Goal: Task Accomplishment & Management: Manage account settings

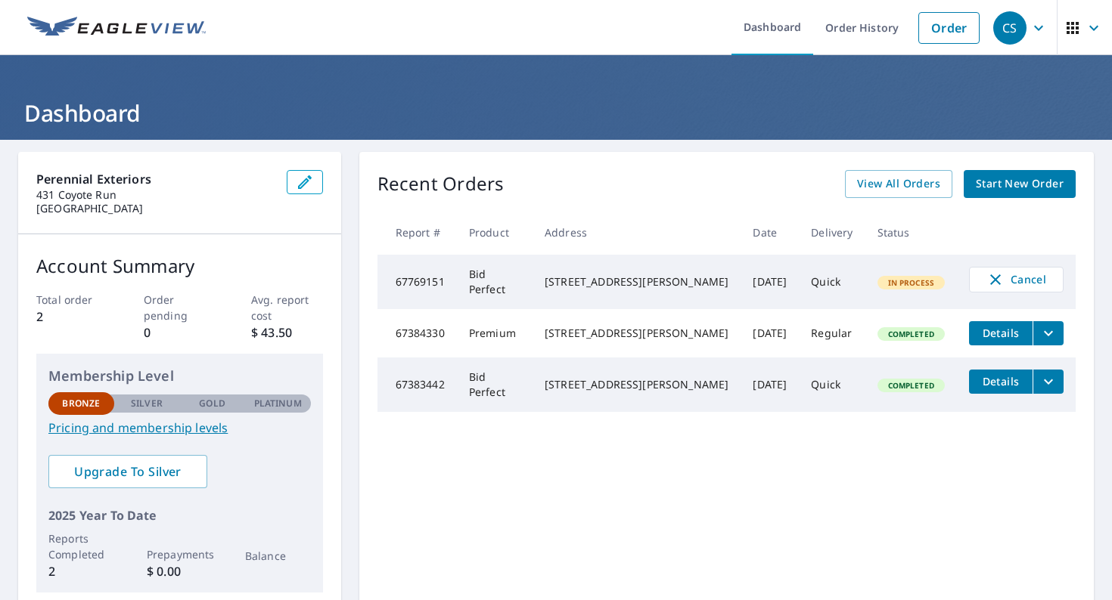
scroll to position [61, 0]
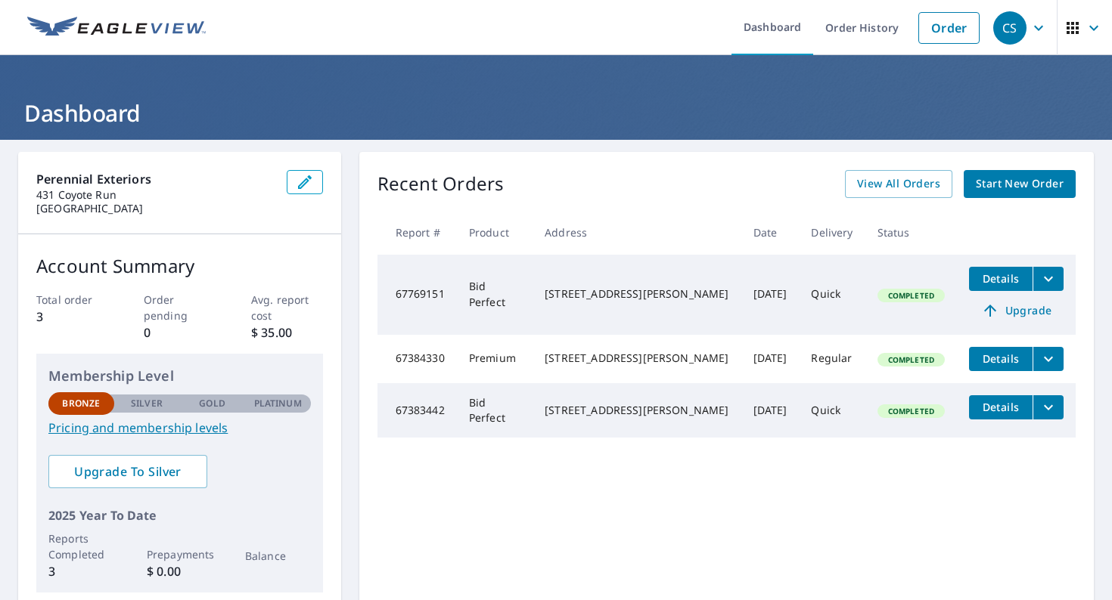
click at [882, 291] on span "Completed" at bounding box center [911, 295] width 64 height 11
click at [527, 300] on td "Bid Perfect" at bounding box center [495, 295] width 76 height 80
click at [1023, 309] on span "Upgrade" at bounding box center [1016, 311] width 76 height 18
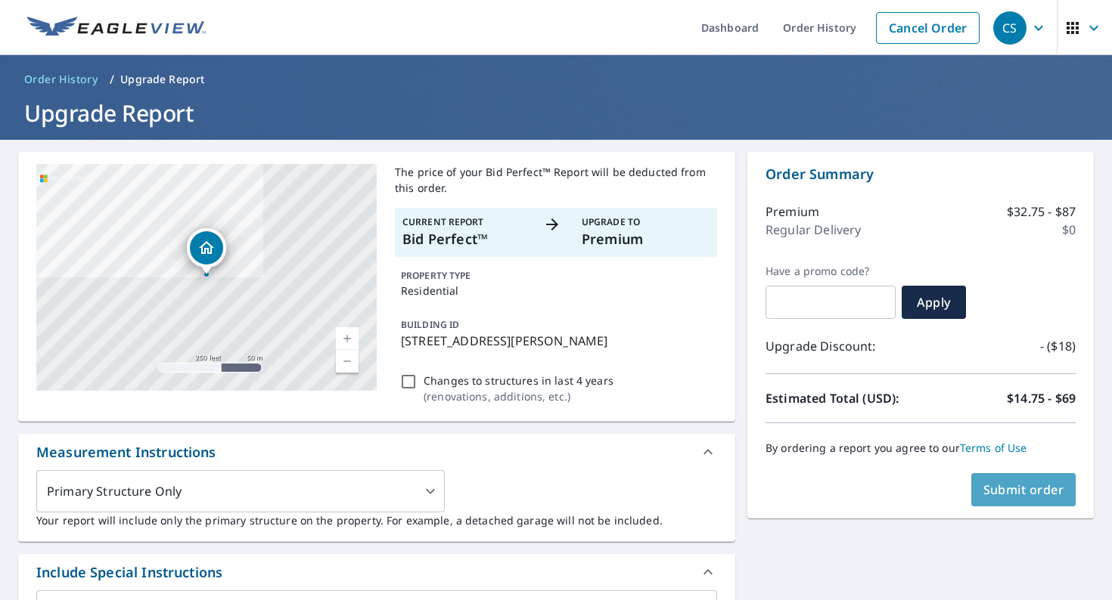
click at [1044, 492] on span "Submit order" at bounding box center [1023, 490] width 81 height 17
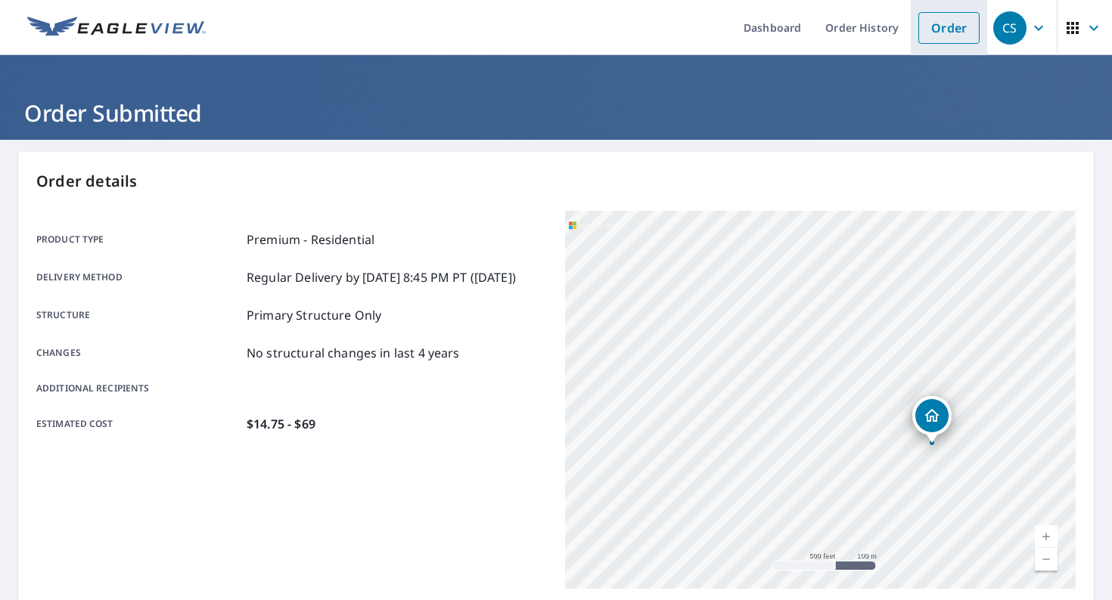
click at [955, 29] on link "Order" at bounding box center [948, 28] width 61 height 32
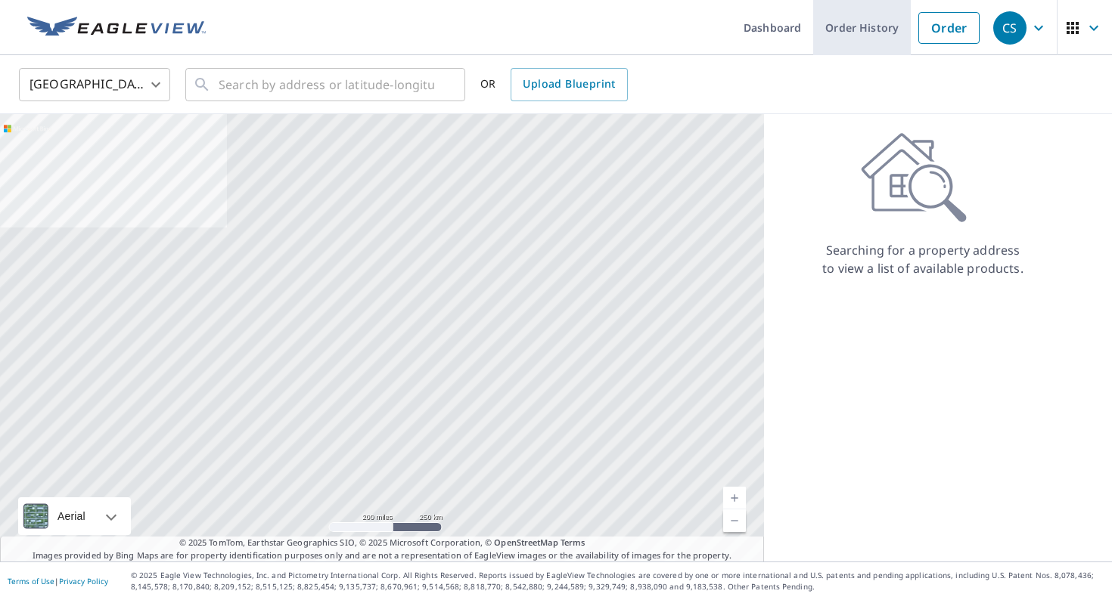
click at [830, 23] on link "Order History" at bounding box center [862, 27] width 98 height 55
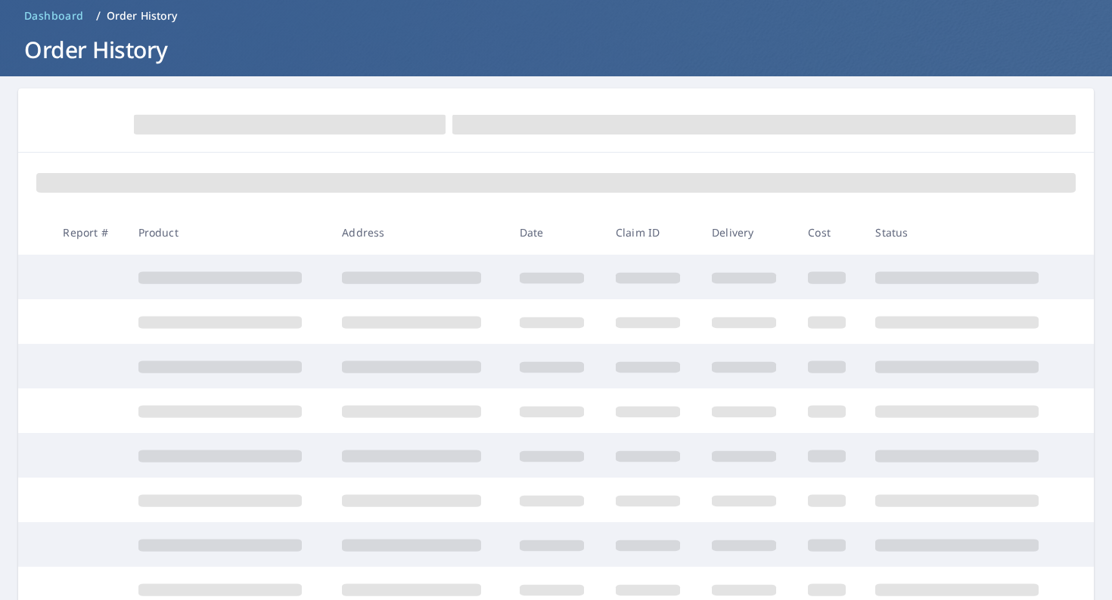
scroll to position [81, 0]
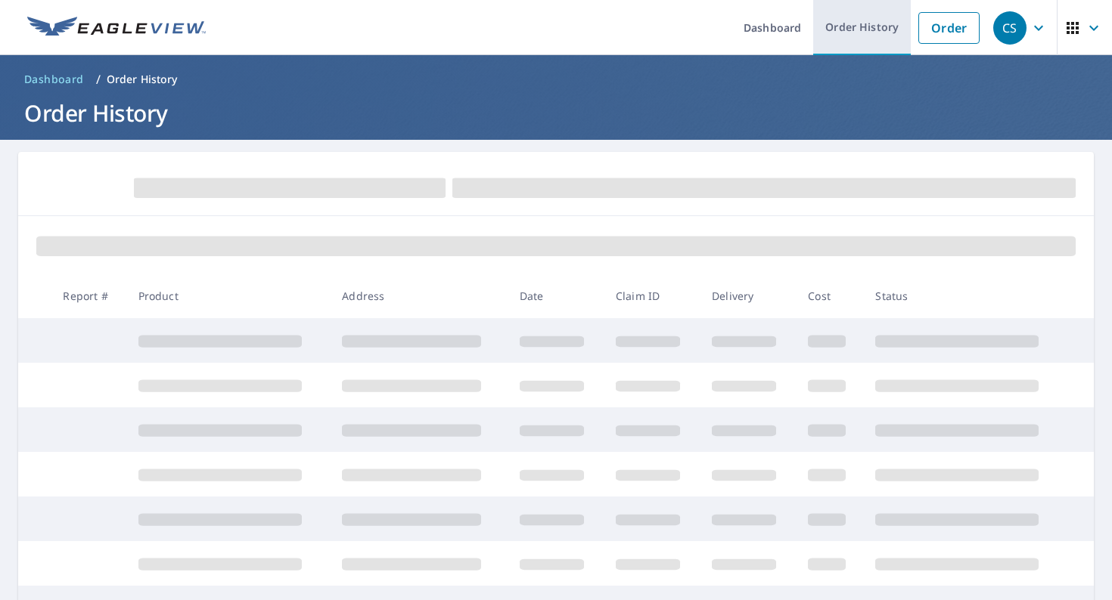
click at [863, 29] on link "Order History" at bounding box center [862, 27] width 98 height 55
click at [836, 22] on link "Order History" at bounding box center [862, 27] width 98 height 55
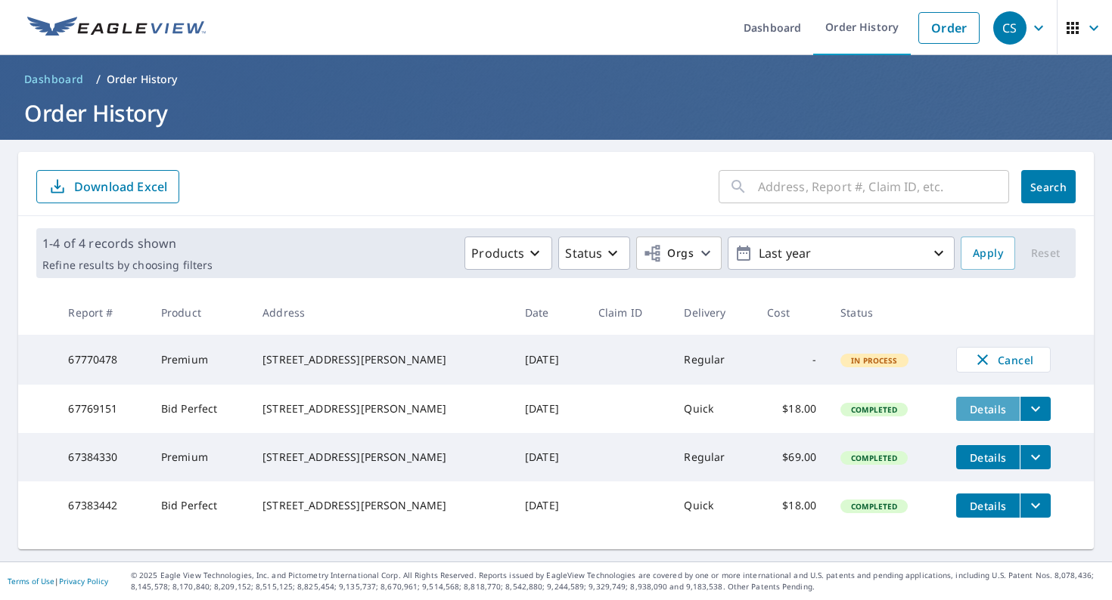
click at [981, 414] on span "Details" at bounding box center [987, 409] width 45 height 14
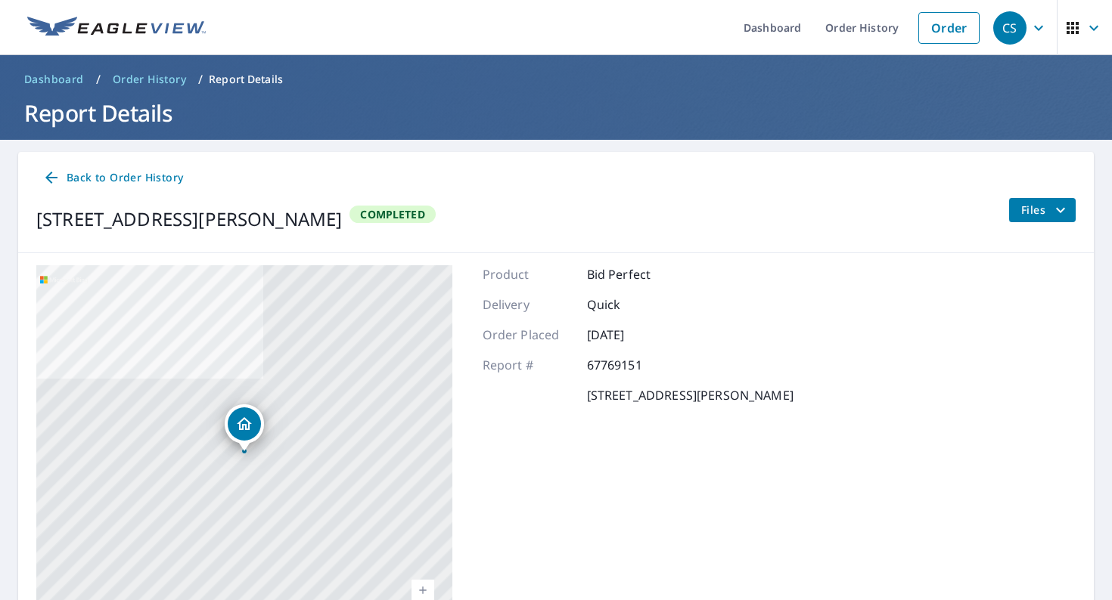
click at [54, 178] on icon at bounding box center [51, 178] width 12 height 12
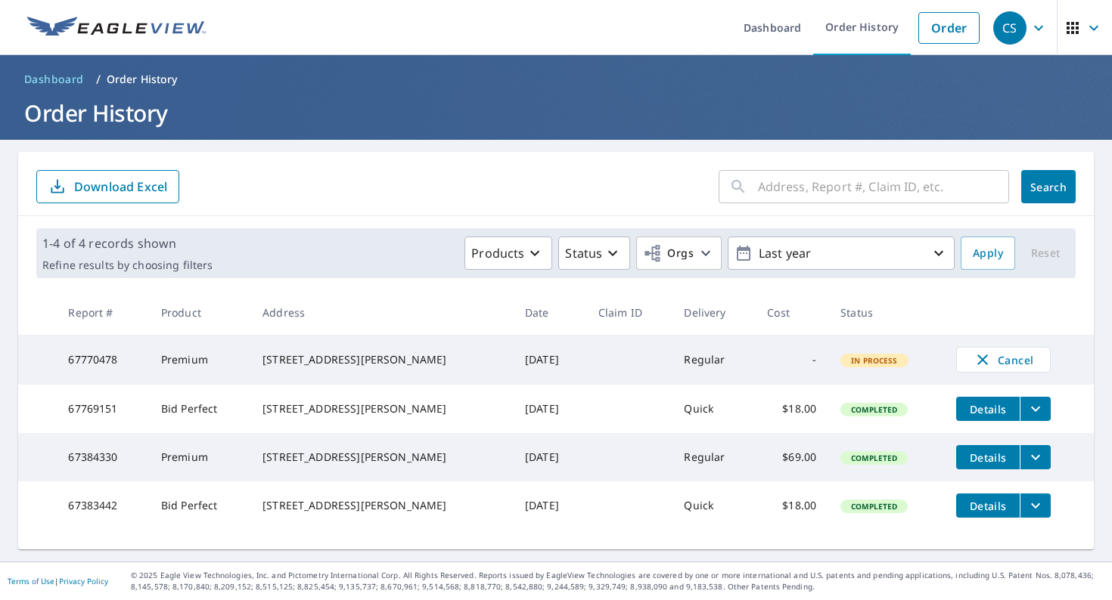
scroll to position [3, 0]
click at [364, 430] on td "[STREET_ADDRESS][PERSON_NAME]" at bounding box center [381, 409] width 262 height 48
click at [343, 417] on div "[STREET_ADDRESS][PERSON_NAME]" at bounding box center [381, 409] width 238 height 15
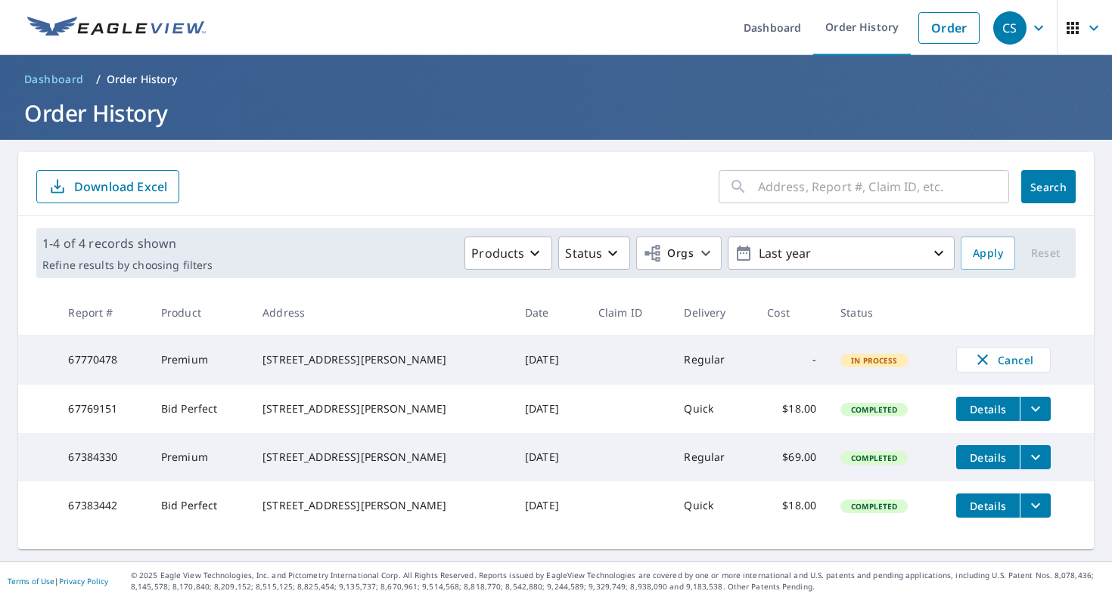
click at [343, 417] on div "[STREET_ADDRESS][PERSON_NAME]" at bounding box center [381, 409] width 238 height 15
click at [592, 251] on p "Status" at bounding box center [583, 253] width 37 height 18
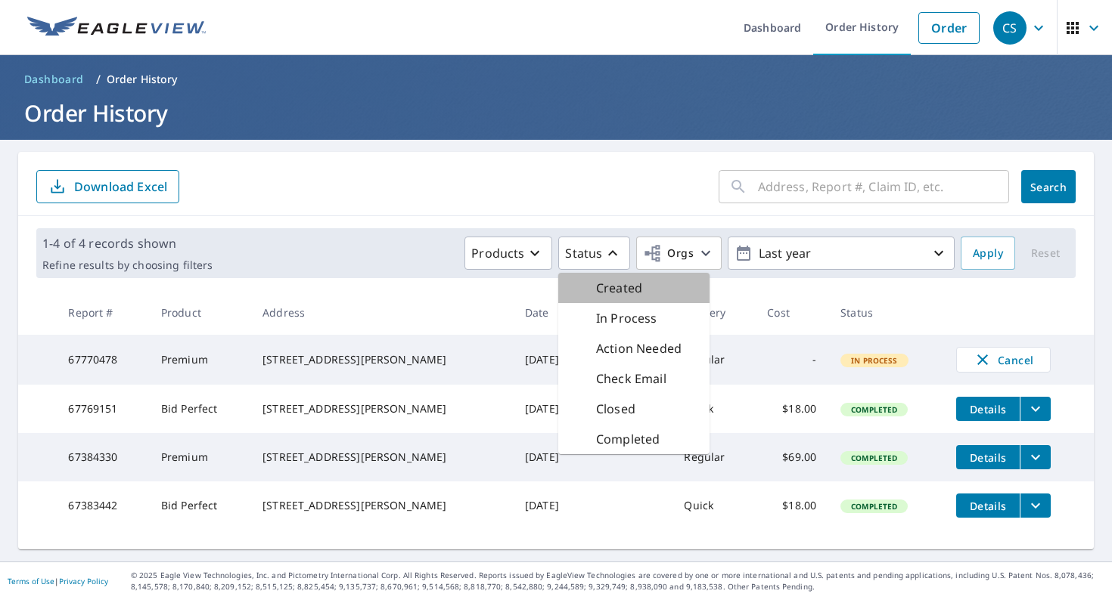
click at [627, 292] on p "Created" at bounding box center [619, 288] width 46 height 18
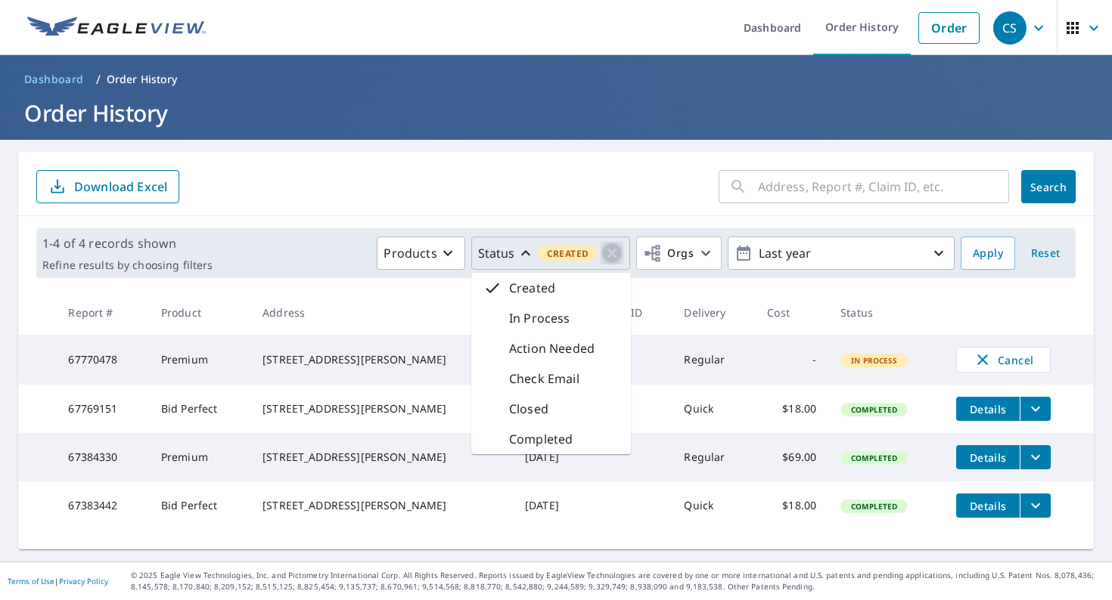
click at [619, 254] on icon "button" at bounding box center [612, 253] width 19 height 19
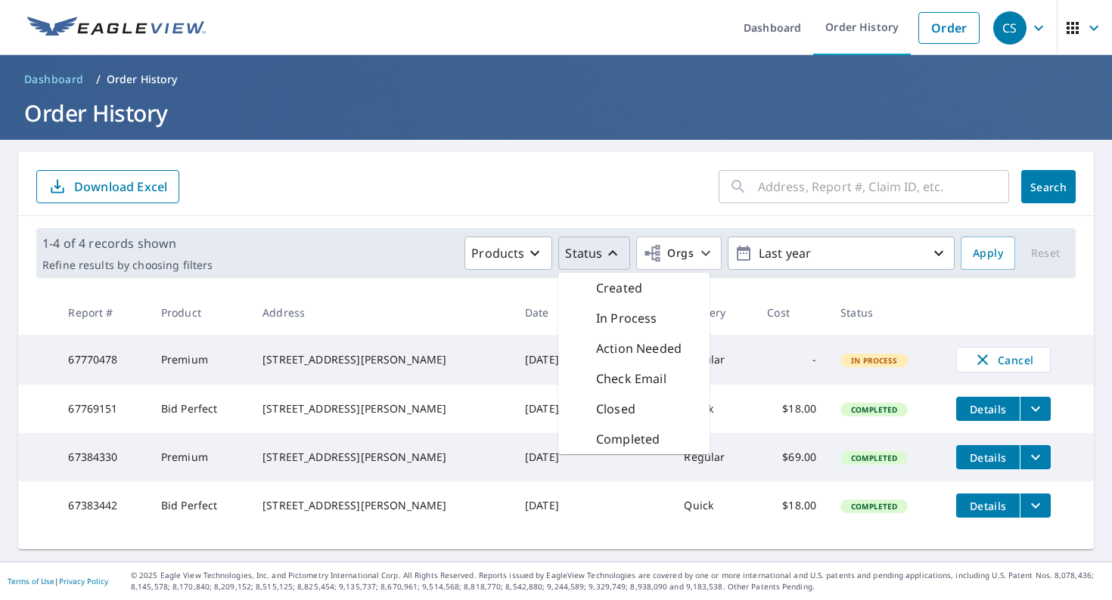
click at [1019, 16] on div "CS" at bounding box center [1009, 27] width 33 height 33
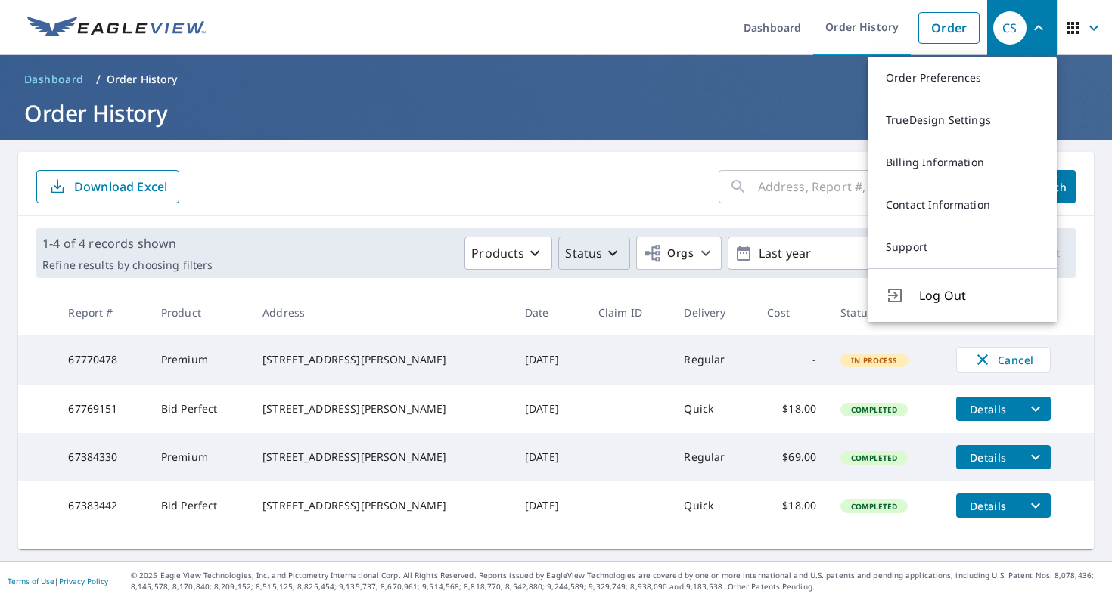
click at [118, 99] on h1 "Order History" at bounding box center [555, 113] width 1075 height 31
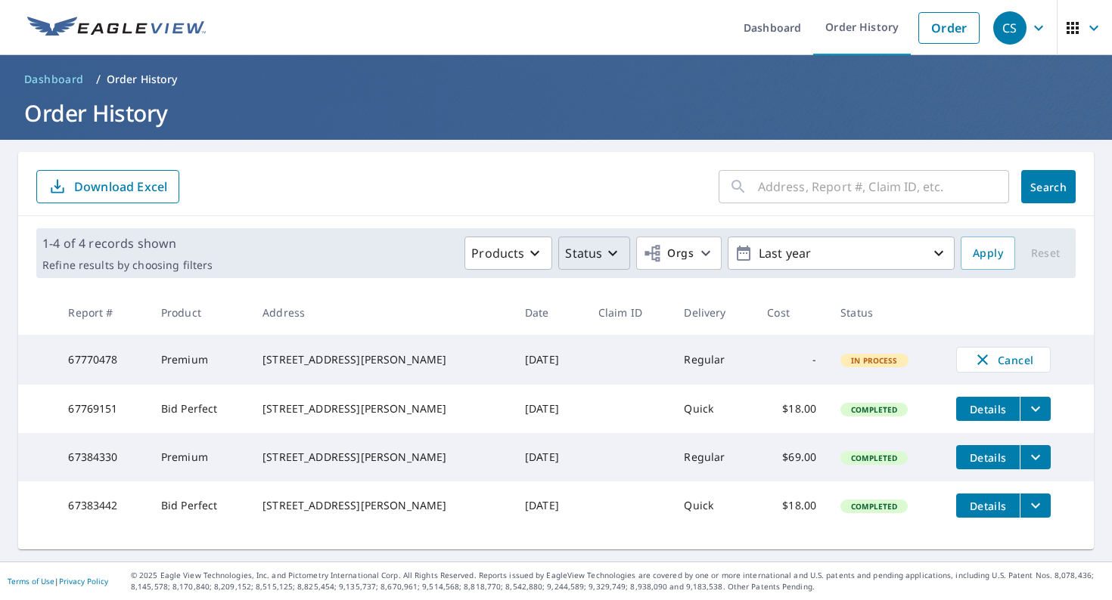
click at [118, 108] on h1 "Order History" at bounding box center [555, 113] width 1075 height 31
click at [517, 256] on p "Products" at bounding box center [497, 253] width 53 height 18
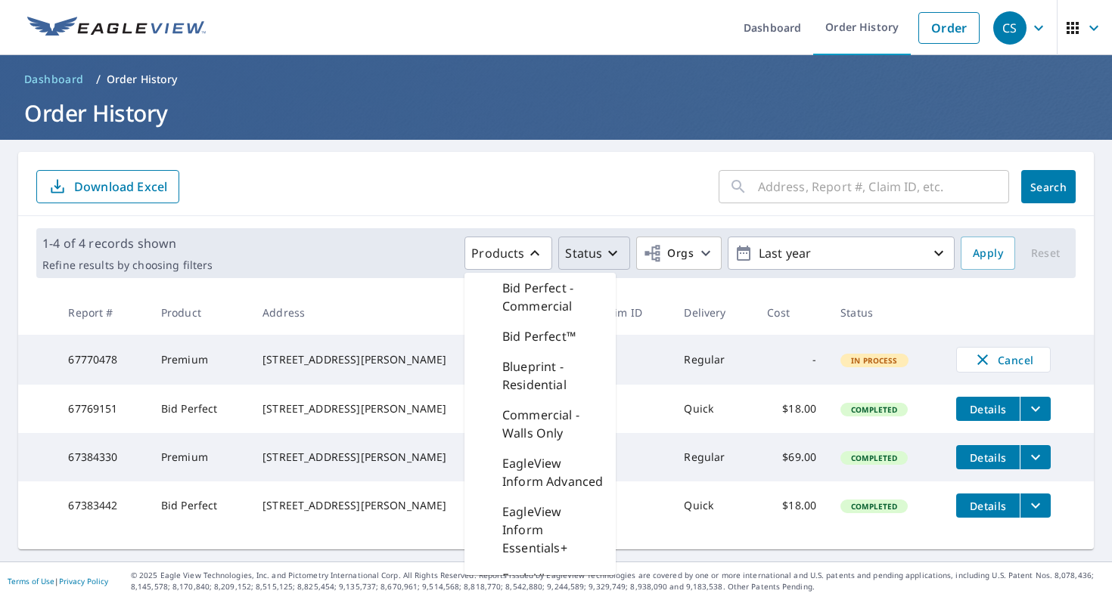
click at [608, 250] on icon "button" at bounding box center [612, 253] width 18 height 18
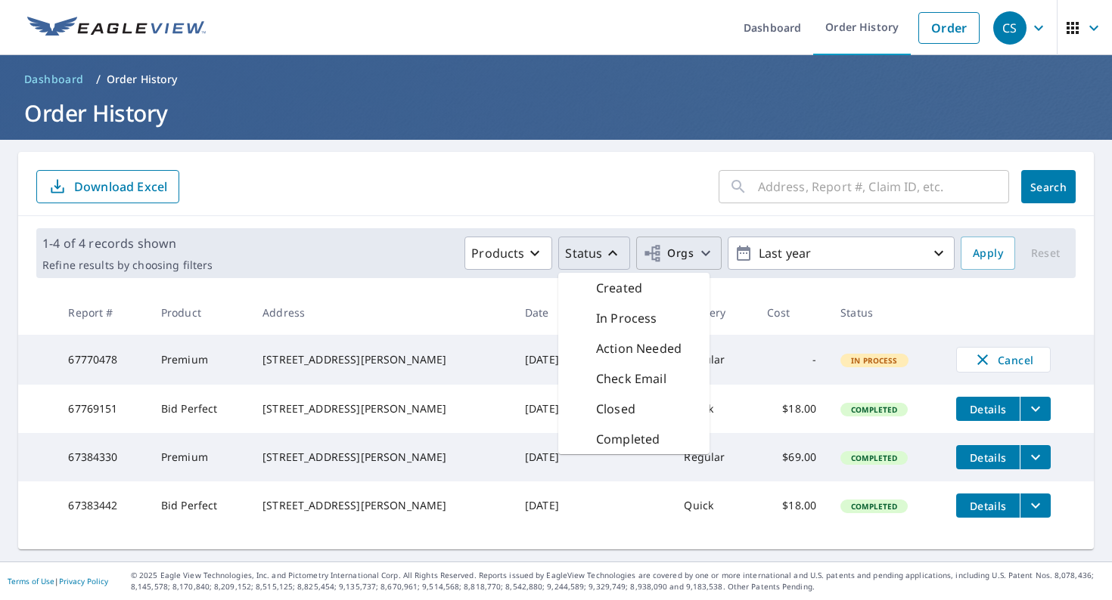
click at [656, 259] on icon "button" at bounding box center [652, 253] width 15 height 17
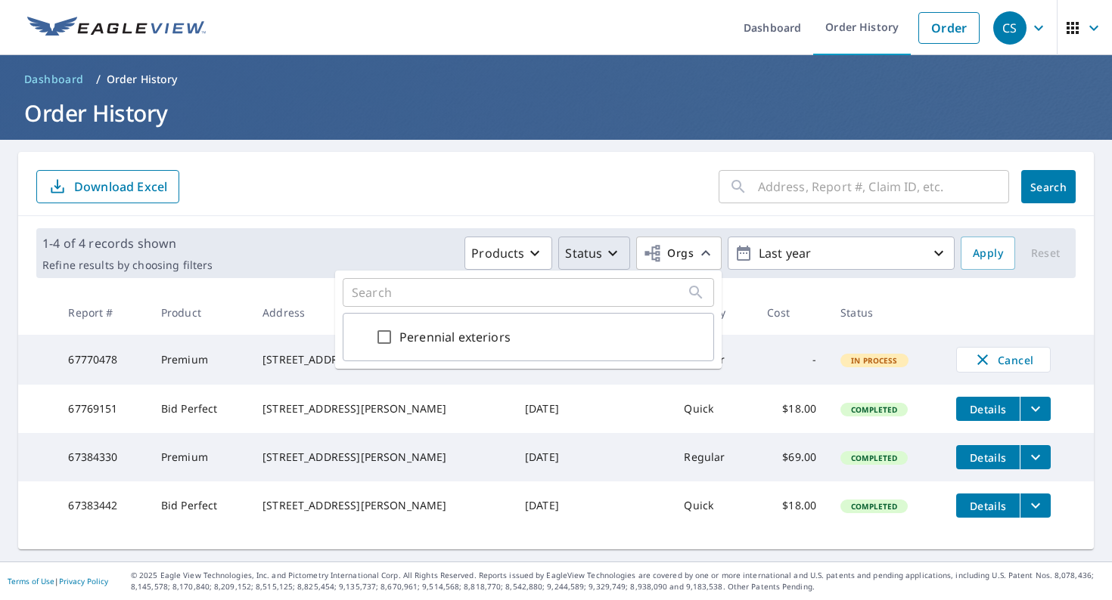
click at [796, 372] on td "-" at bounding box center [791, 360] width 73 height 50
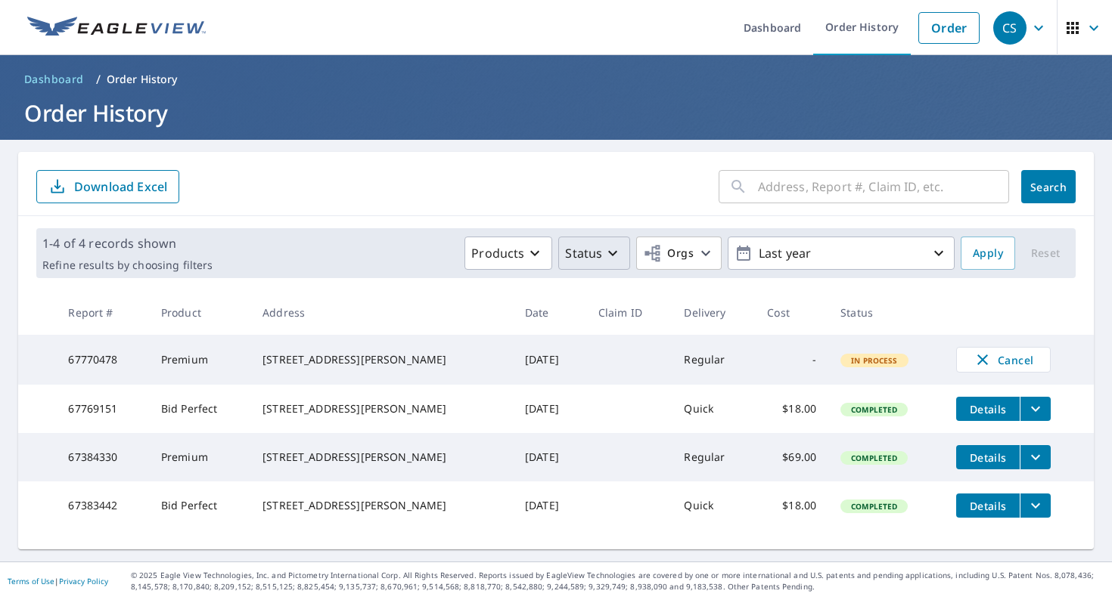
scroll to position [0, 0]
click at [778, 29] on link "Dashboard" at bounding box center [772, 27] width 82 height 55
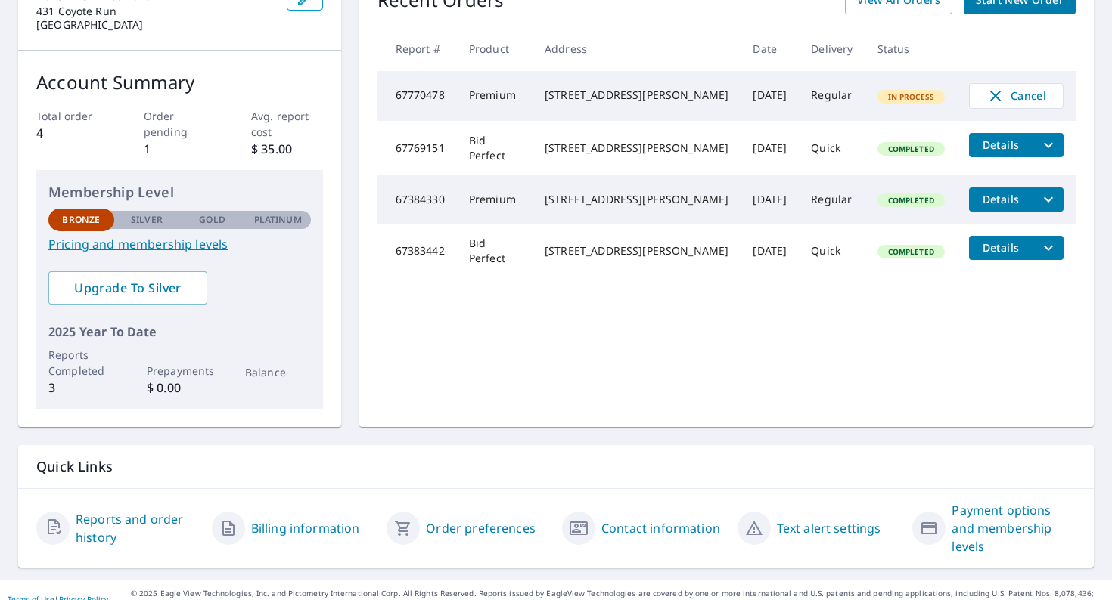
scroll to position [183, 0]
click at [132, 513] on link "Reports and order history" at bounding box center [138, 529] width 124 height 36
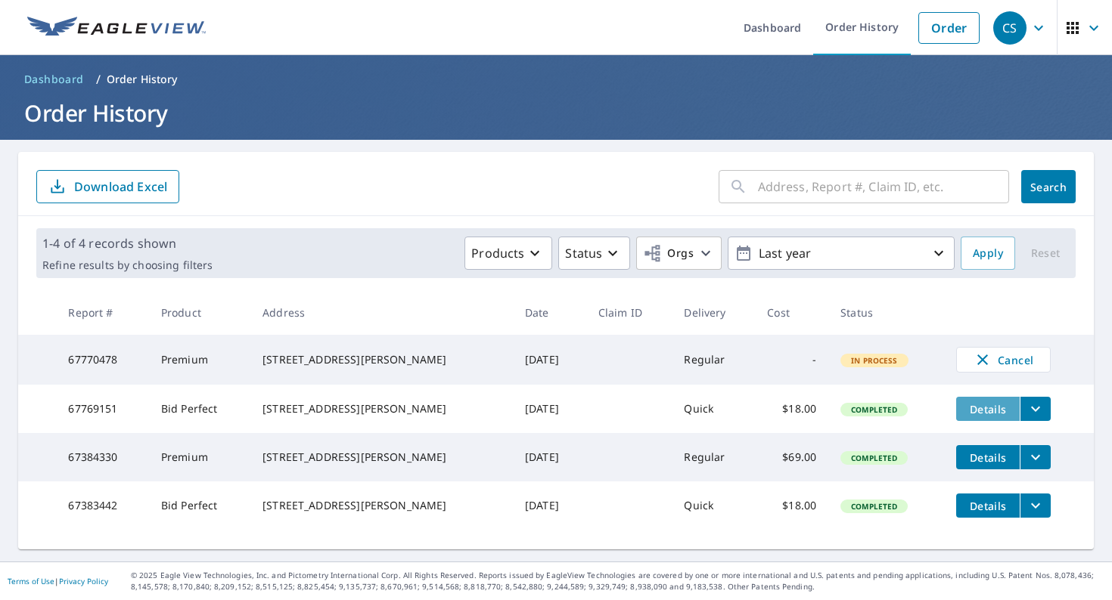
click at [965, 414] on span "Details" at bounding box center [987, 409] width 45 height 14
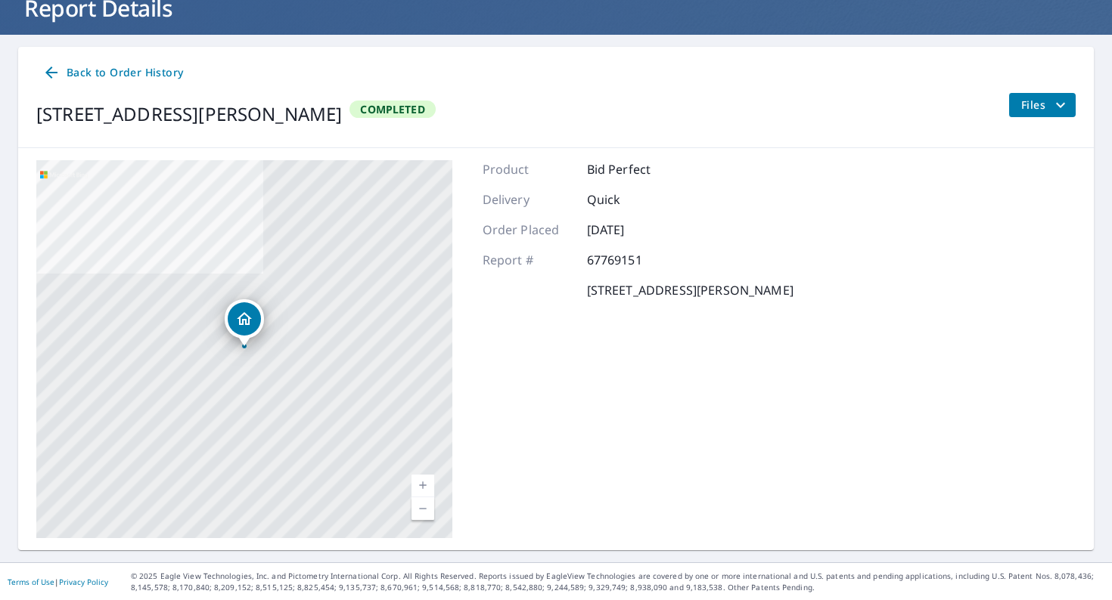
click at [1025, 104] on span "Files" at bounding box center [1045, 105] width 48 height 18
